Goal: Information Seeking & Learning: Learn about a topic

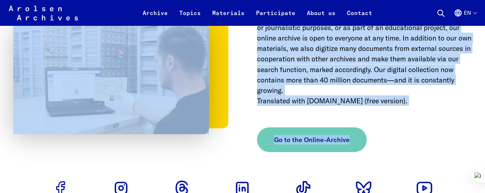
scroll to position [3079, 0]
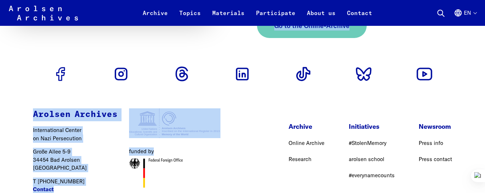
drag, startPoint x: 12, startPoint y: 94, endPoint x: 248, endPoint y: 105, distance: 236.3
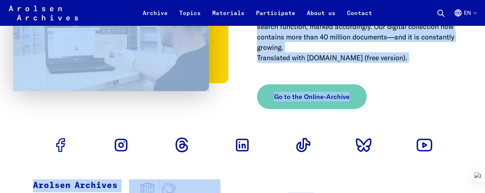
scroll to position [3043, 0]
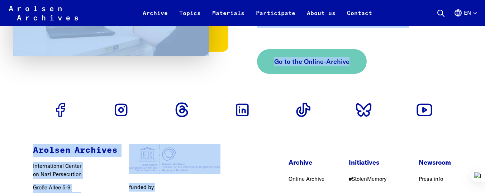
drag, startPoint x: 9, startPoint y: 88, endPoint x: 262, endPoint y: 103, distance: 253.3
copy div "Loremip Dolorsita con Adipisci Eli sed doeiusmo temporincidid ut laboreetdolor …"
